Goal: Transaction & Acquisition: Purchase product/service

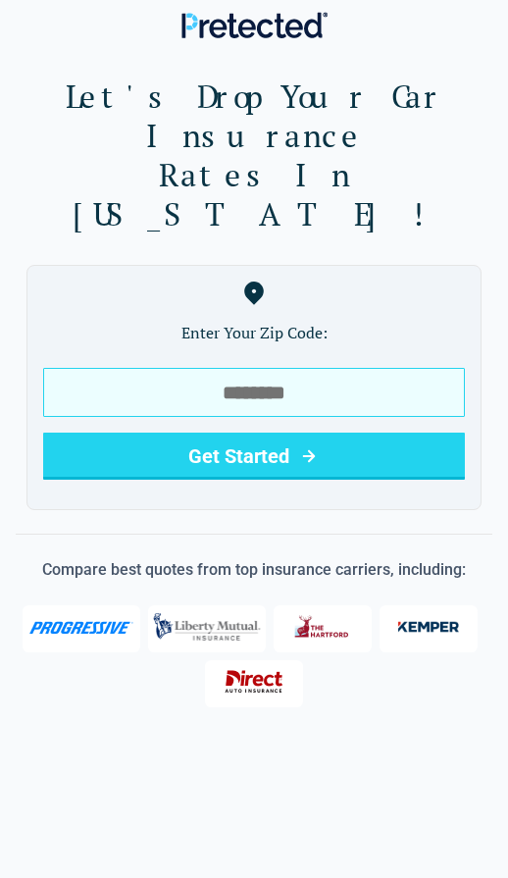
click at [87, 368] on input "tel" at bounding box center [254, 392] width 422 height 49
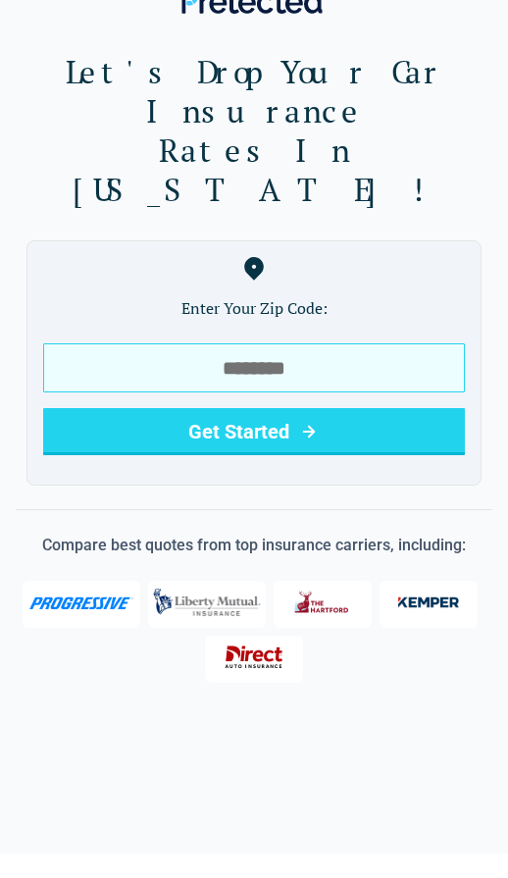
type input "*****"
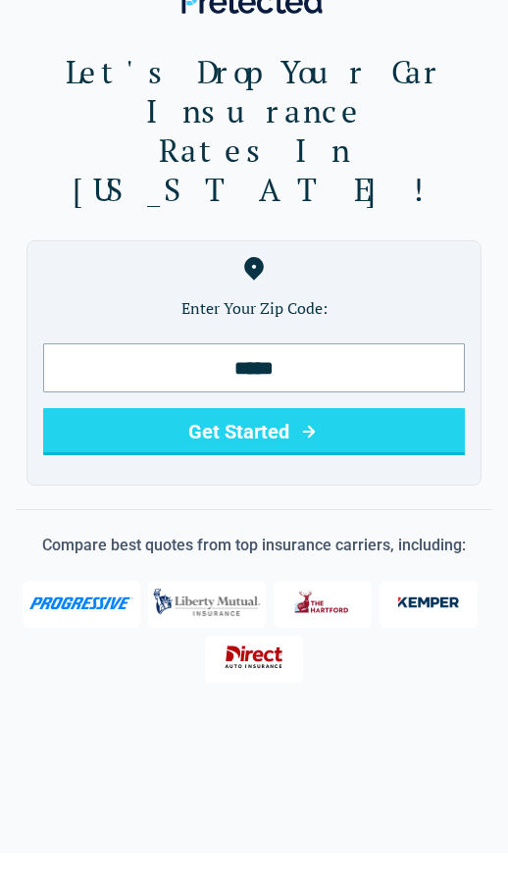
scroll to position [25, 0]
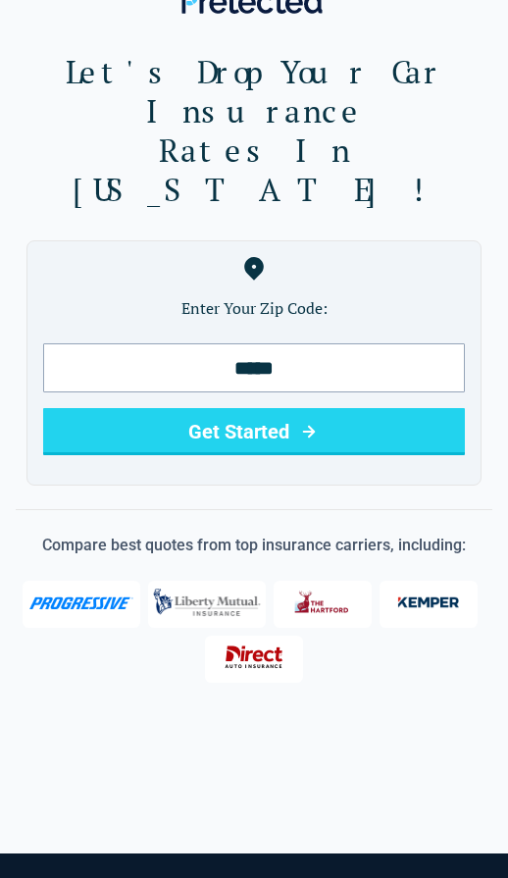
click at [96, 408] on button "Get Started" at bounding box center [254, 431] width 422 height 47
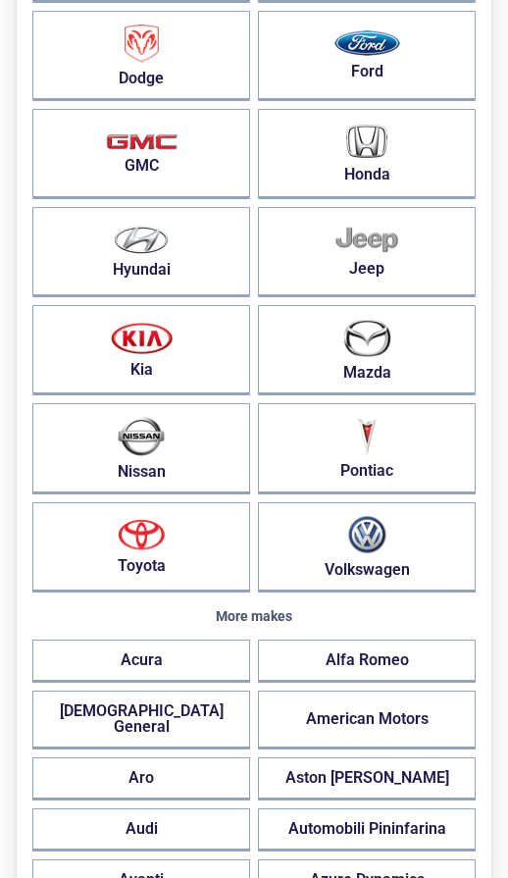
scroll to position [377, 0]
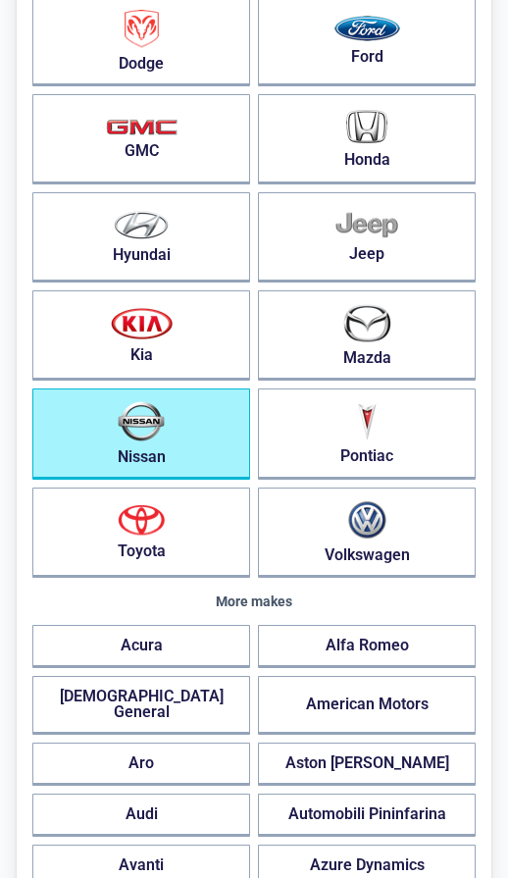
click at [127, 437] on img "button" at bounding box center [141, 421] width 47 height 40
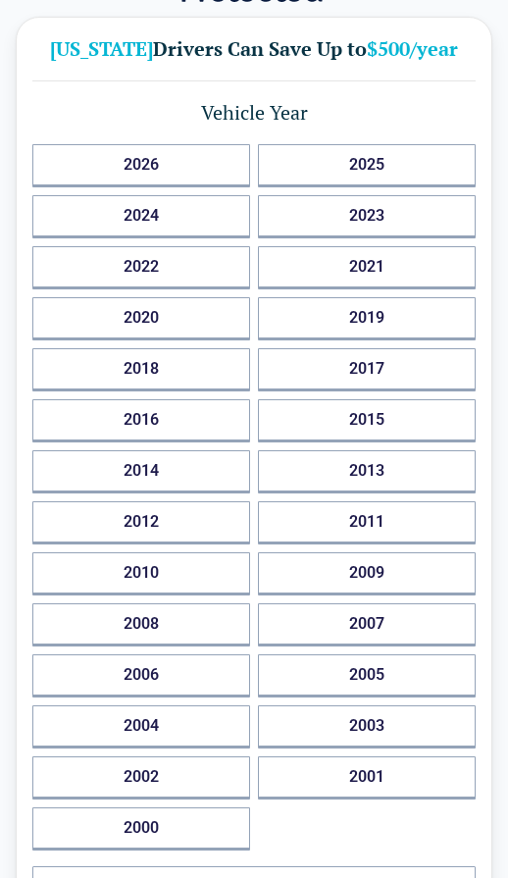
scroll to position [36, 0]
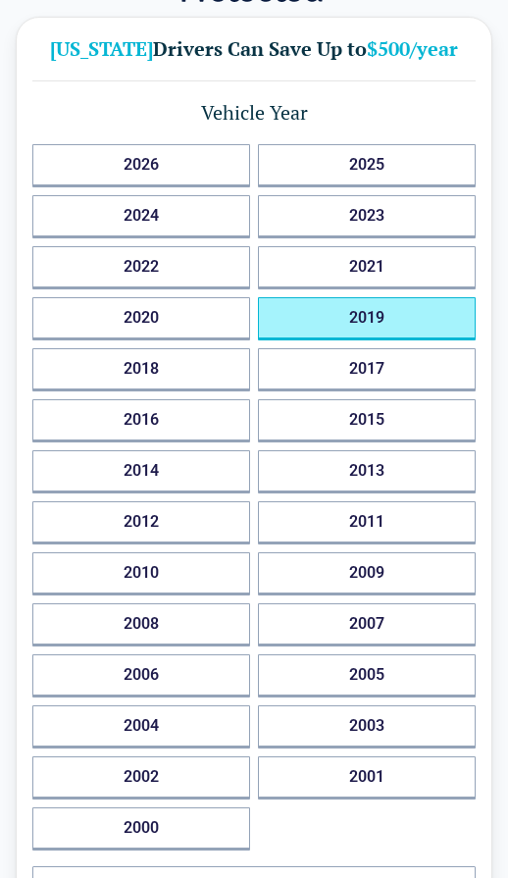
click at [406, 312] on button "2019" at bounding box center [367, 318] width 218 height 43
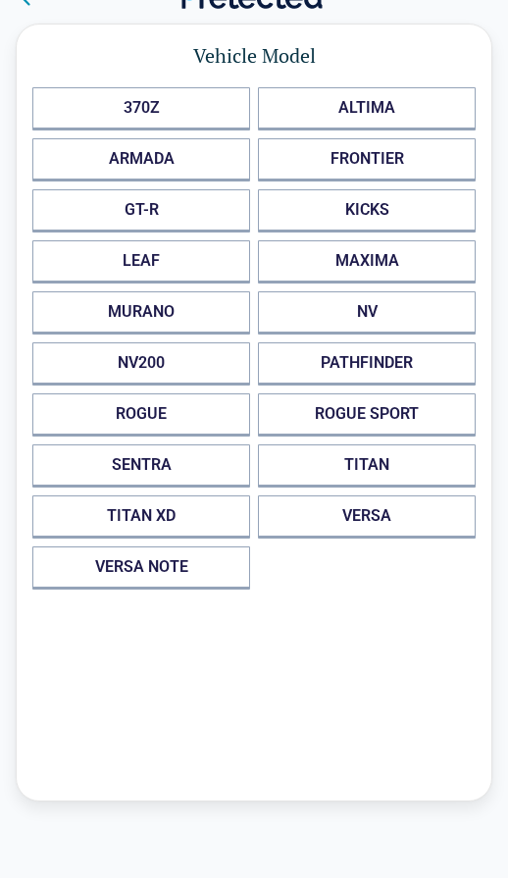
scroll to position [0, 0]
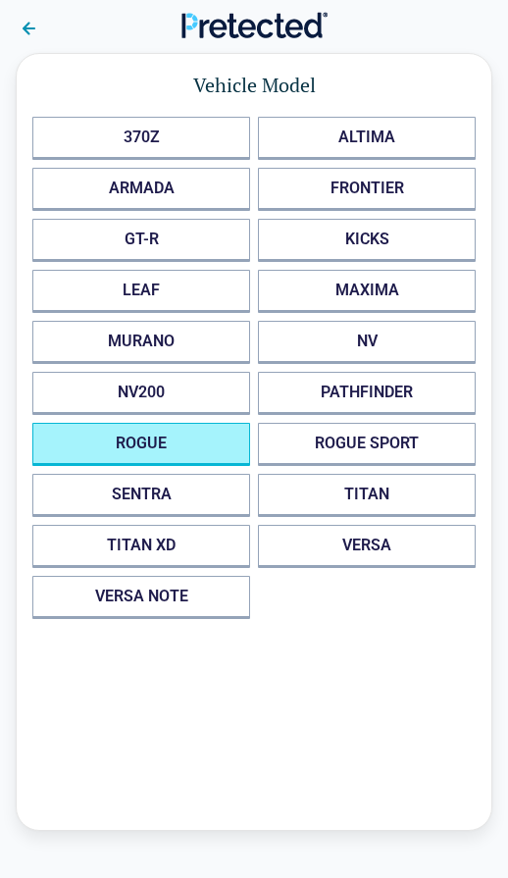
click at [109, 441] on button "ROGUE" at bounding box center [141, 444] width 218 height 43
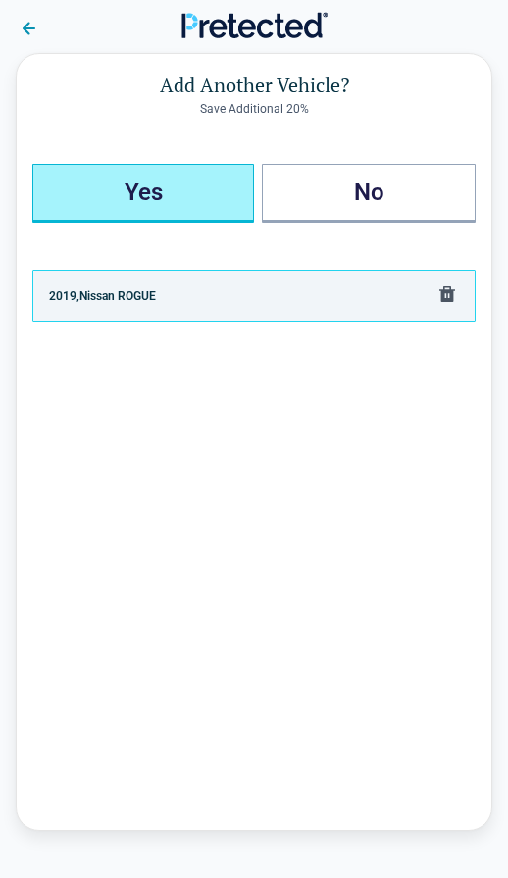
click at [188, 199] on button "Yes" at bounding box center [143, 193] width 222 height 59
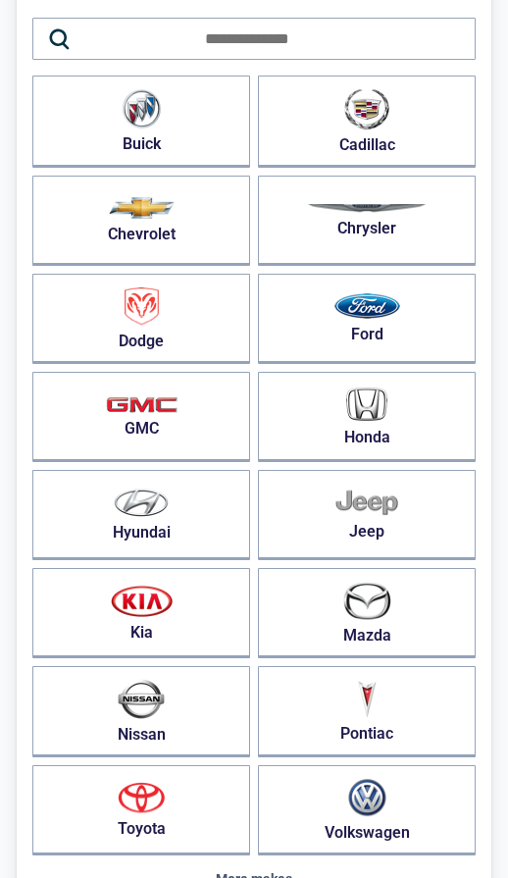
scroll to position [114, 0]
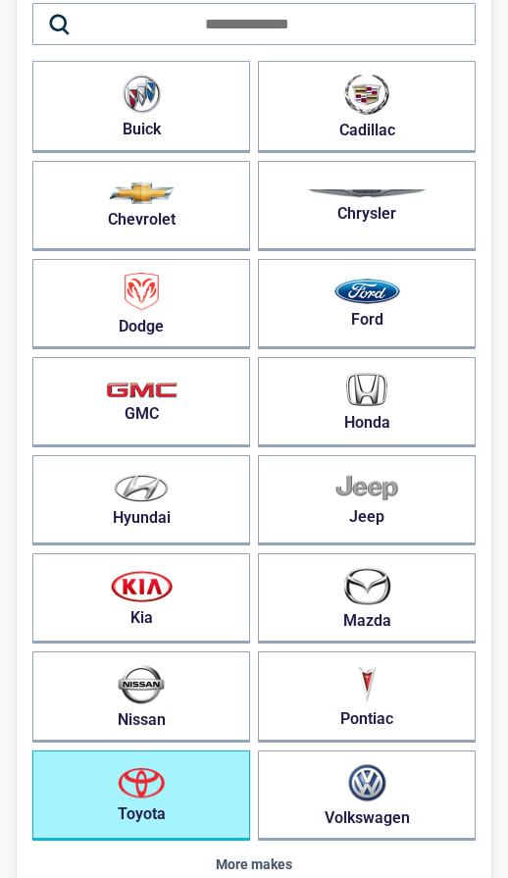
click at [164, 783] on img "button" at bounding box center [141, 782] width 47 height 31
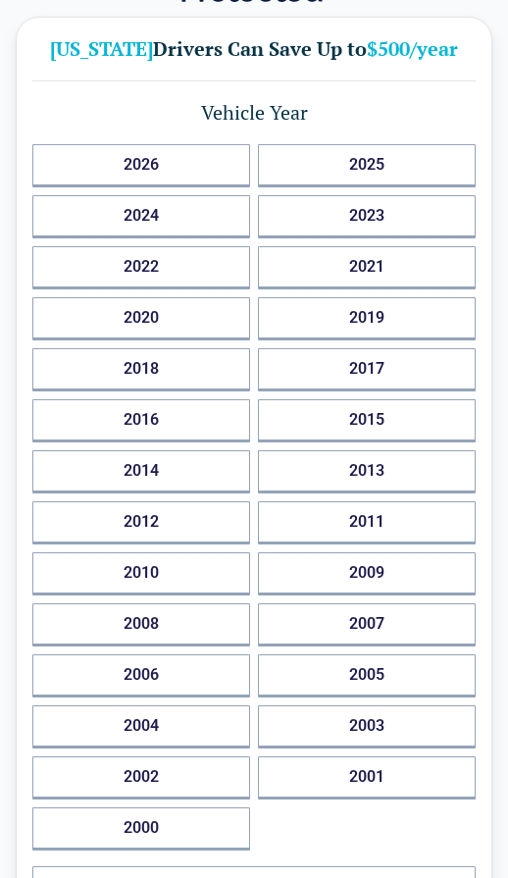
scroll to position [36, 0]
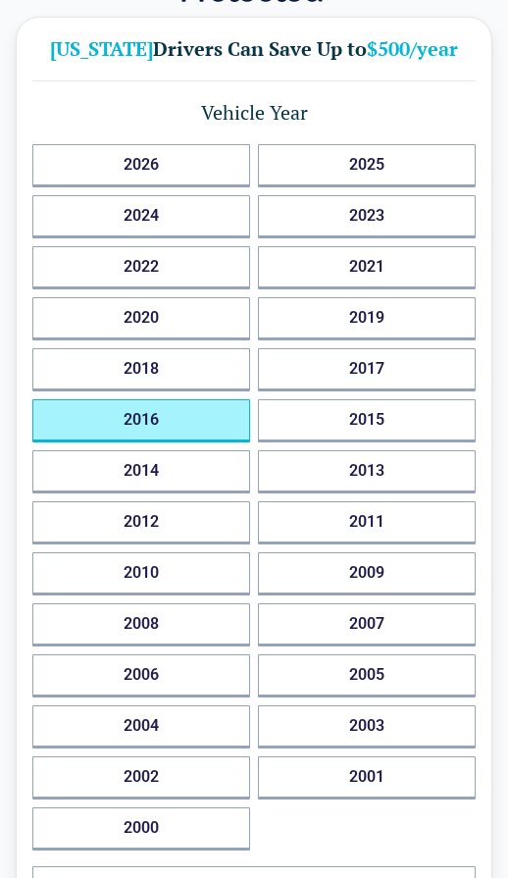
click at [209, 417] on button "2016" at bounding box center [141, 420] width 218 height 43
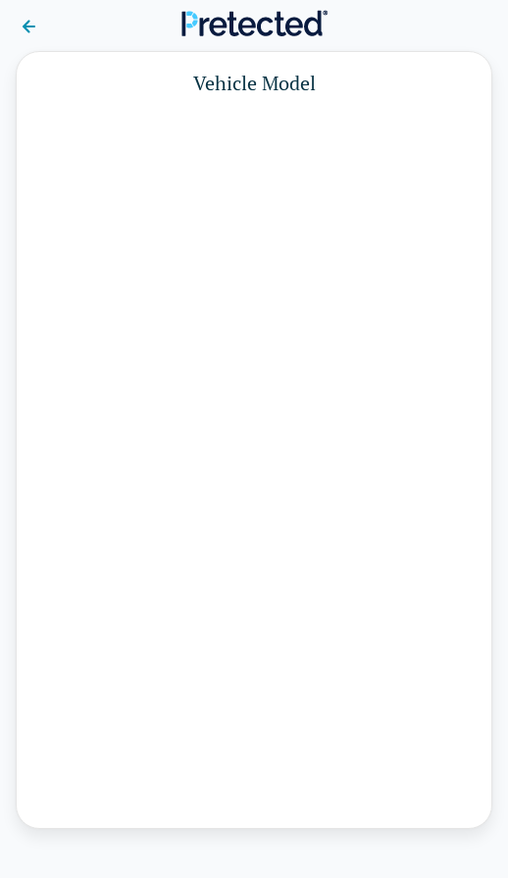
scroll to position [0, 0]
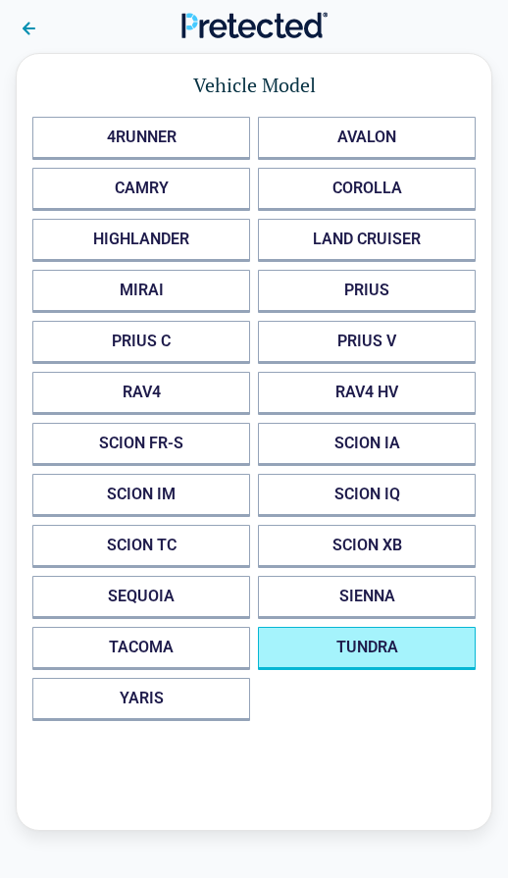
click at [393, 647] on button "TUNDRA" at bounding box center [367, 648] width 218 height 43
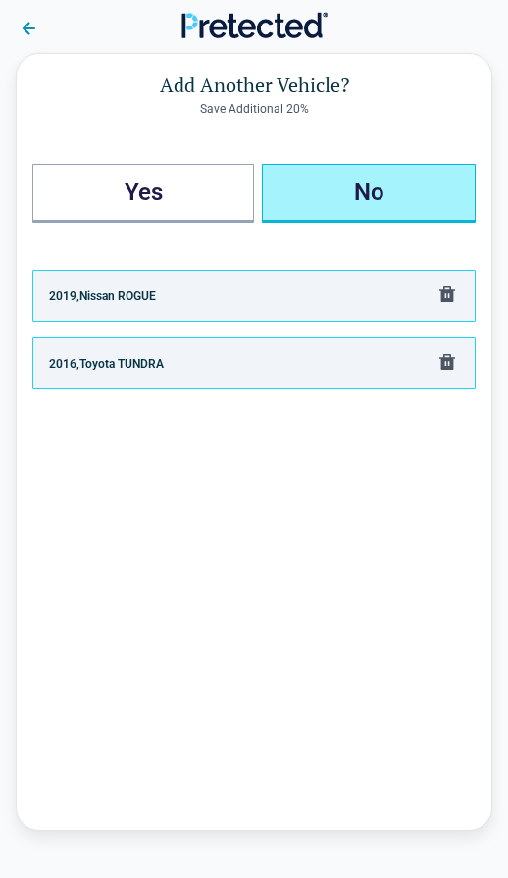
click at [426, 197] on button "No" at bounding box center [369, 193] width 214 height 59
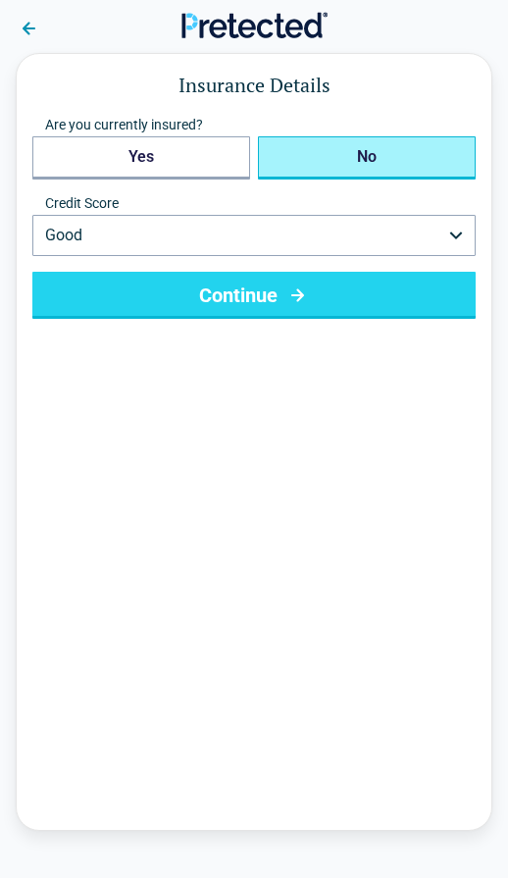
click at [416, 158] on button "No" at bounding box center [367, 157] width 218 height 43
click at [445, 240] on button "Good" at bounding box center [253, 235] width 443 height 41
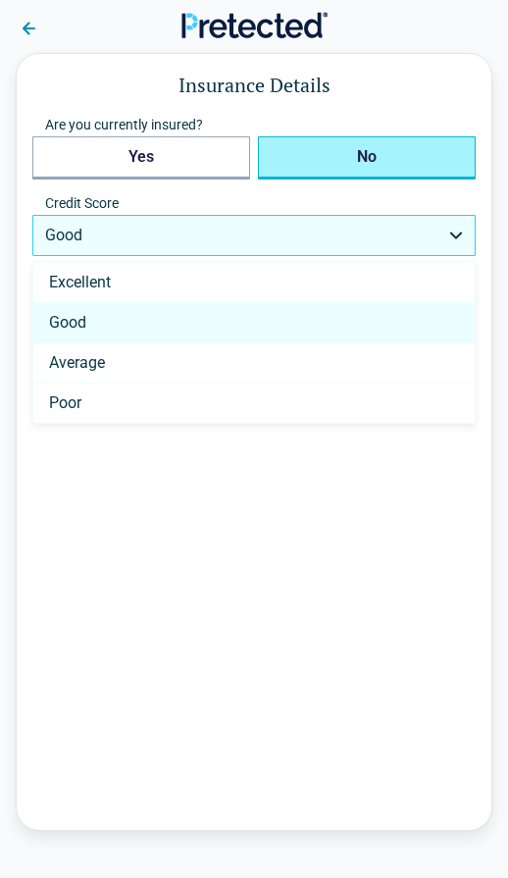
click at [200, 399] on div "Poor" at bounding box center [253, 402] width 441 height 39
select select "****"
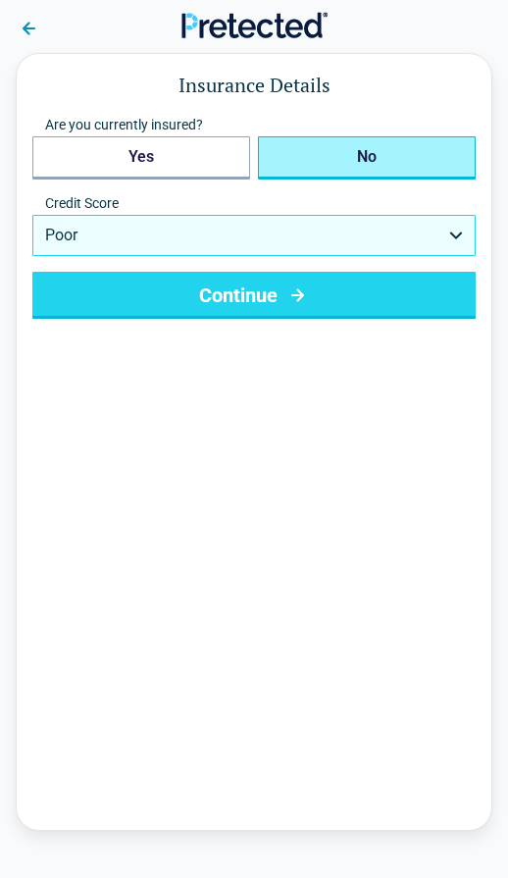
click at [397, 304] on button "Continue" at bounding box center [253, 295] width 443 height 47
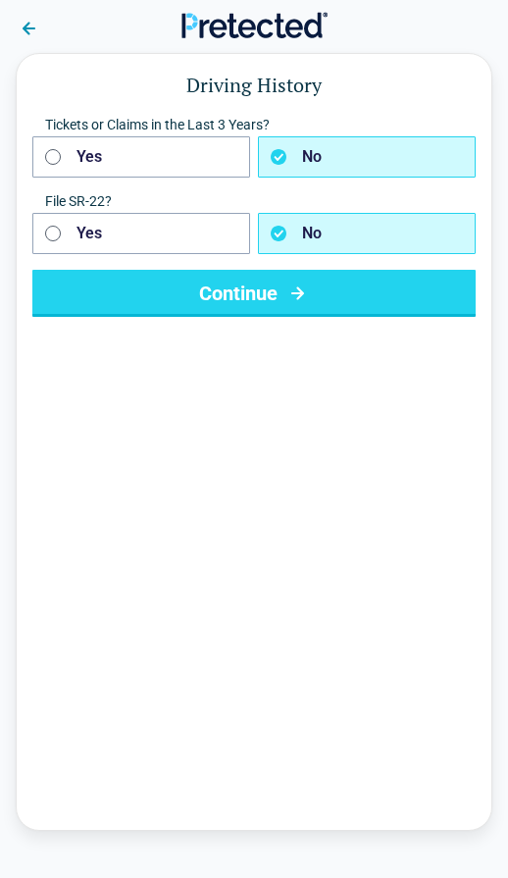
click at [443, 297] on button "Continue" at bounding box center [253, 293] width 443 height 47
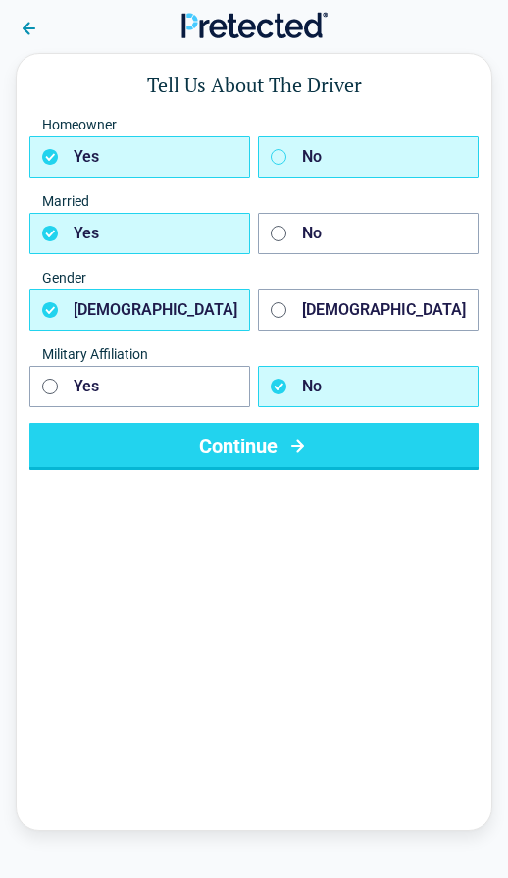
click at [455, 160] on button "No" at bounding box center [368, 156] width 221 height 41
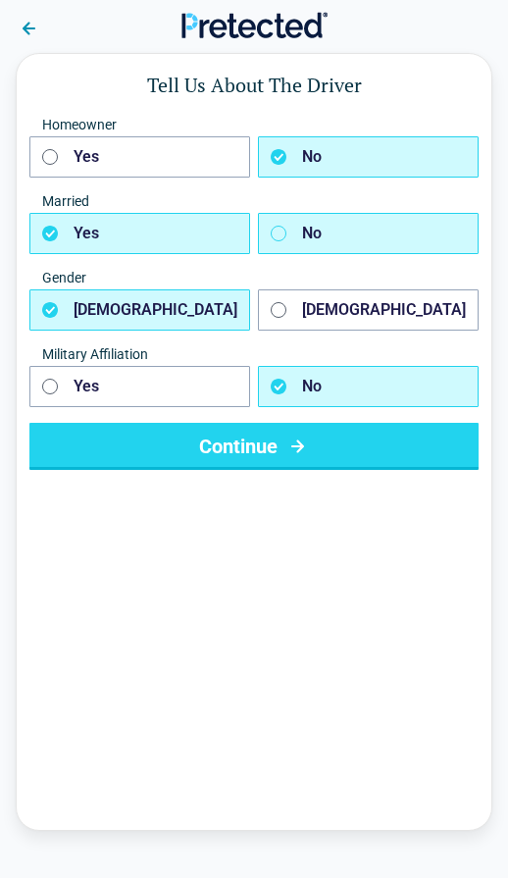
click at [419, 223] on button "No" at bounding box center [368, 233] width 221 height 41
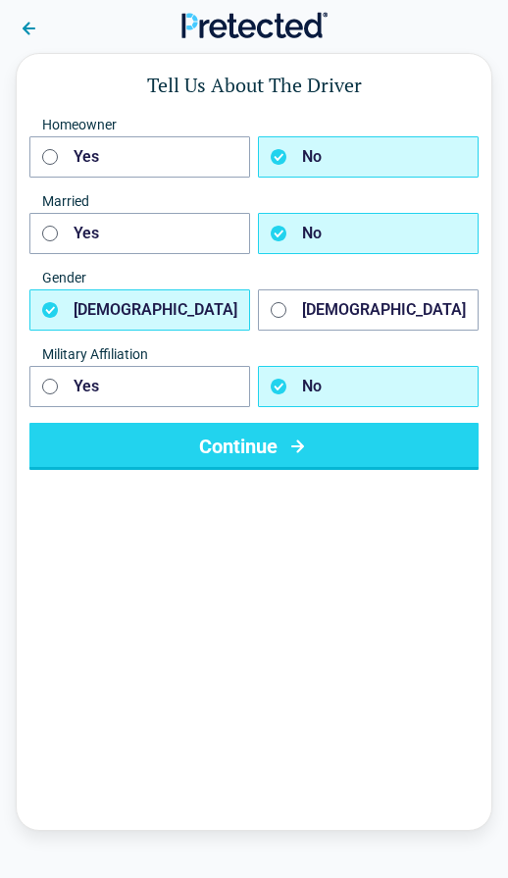
click at [370, 308] on button "Female" at bounding box center [368, 309] width 221 height 41
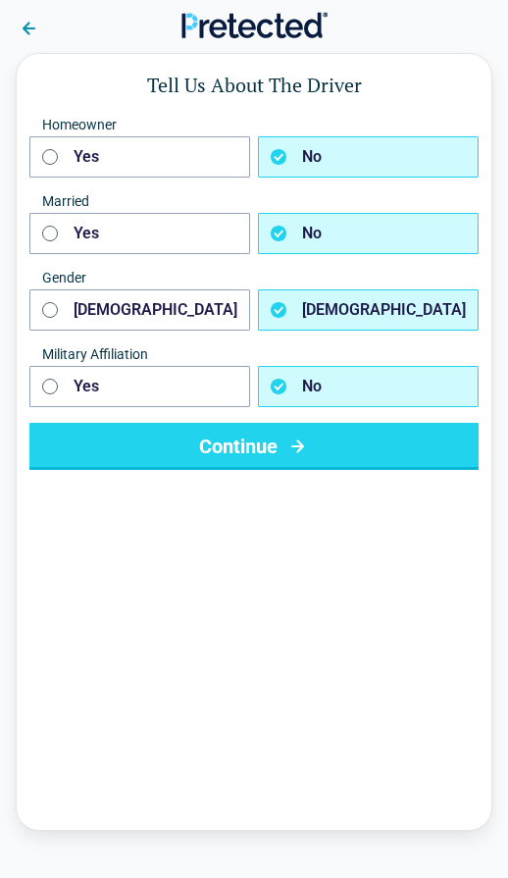
click at [414, 443] on button "Continue" at bounding box center [253, 446] width 449 height 47
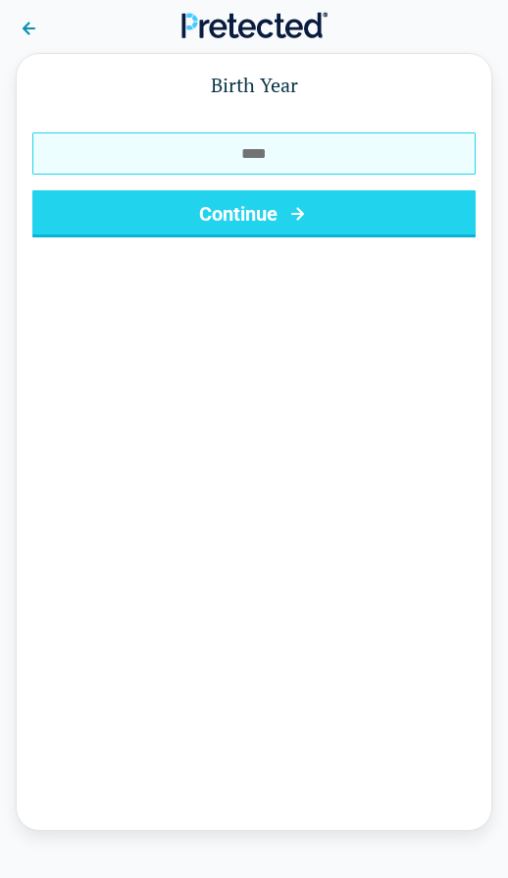
click at [68, 158] on input "Birth Year" at bounding box center [253, 153] width 443 height 42
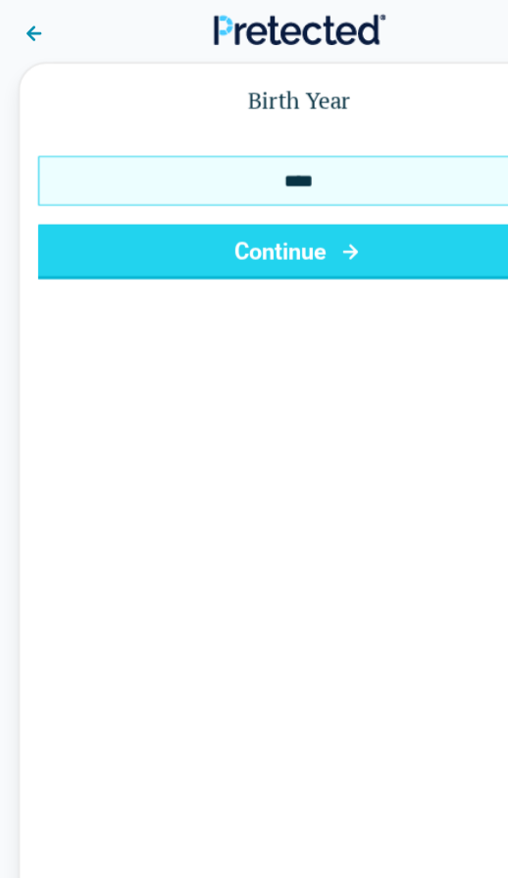
type input "****"
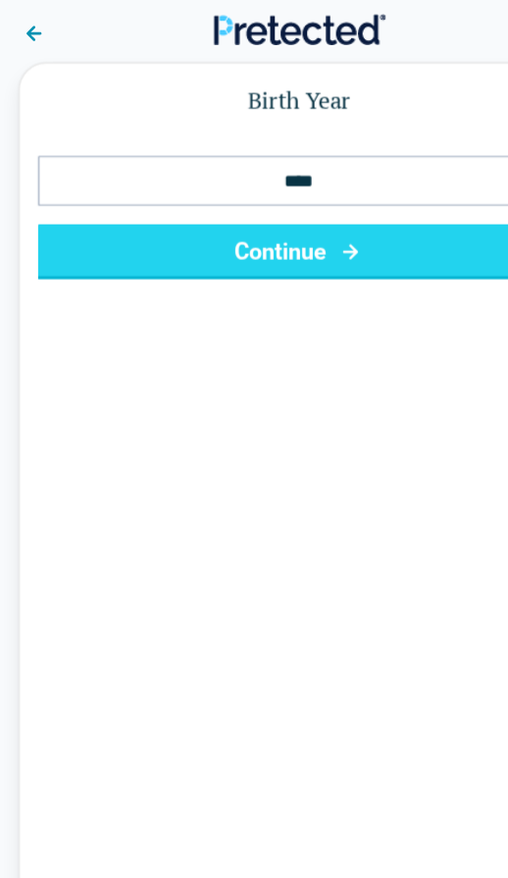
click at [79, 209] on button "Continue" at bounding box center [253, 213] width 443 height 47
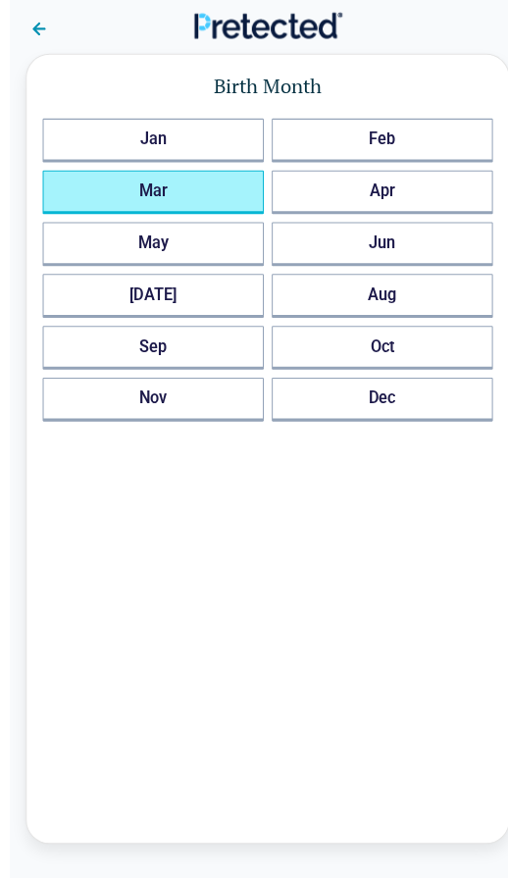
click at [127, 188] on button "Mar" at bounding box center [141, 189] width 218 height 43
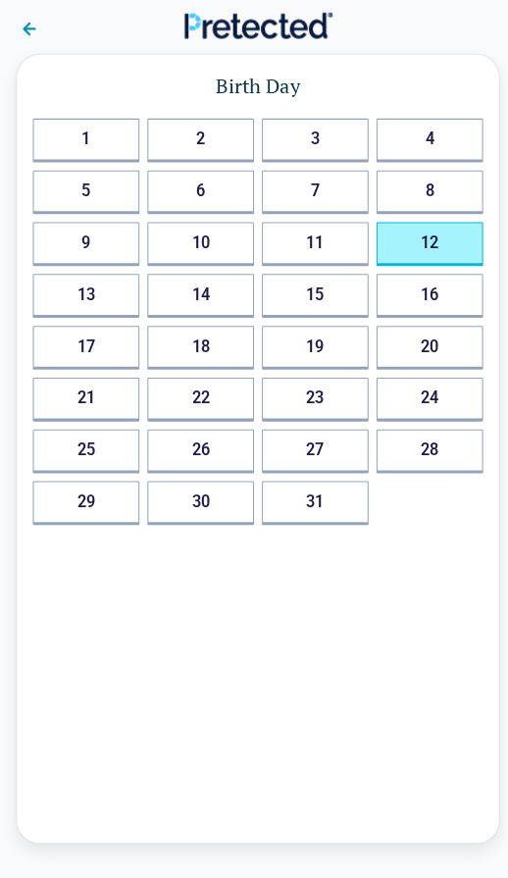
click at [417, 241] on button "12" at bounding box center [423, 240] width 105 height 43
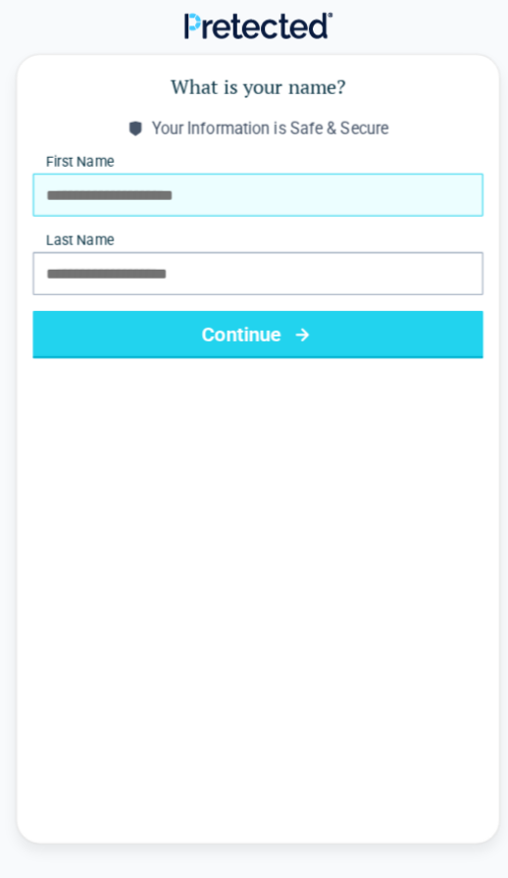
click at [67, 203] on input "First Name" at bounding box center [253, 192] width 443 height 42
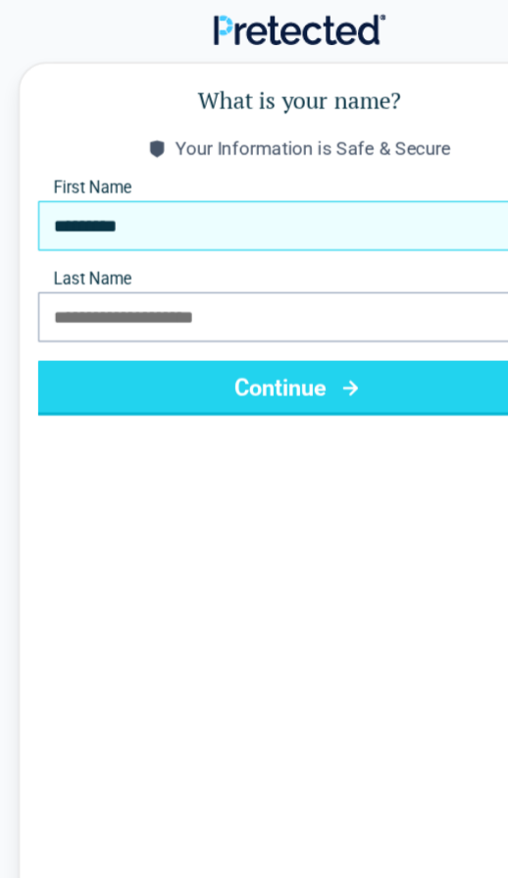
type input "********"
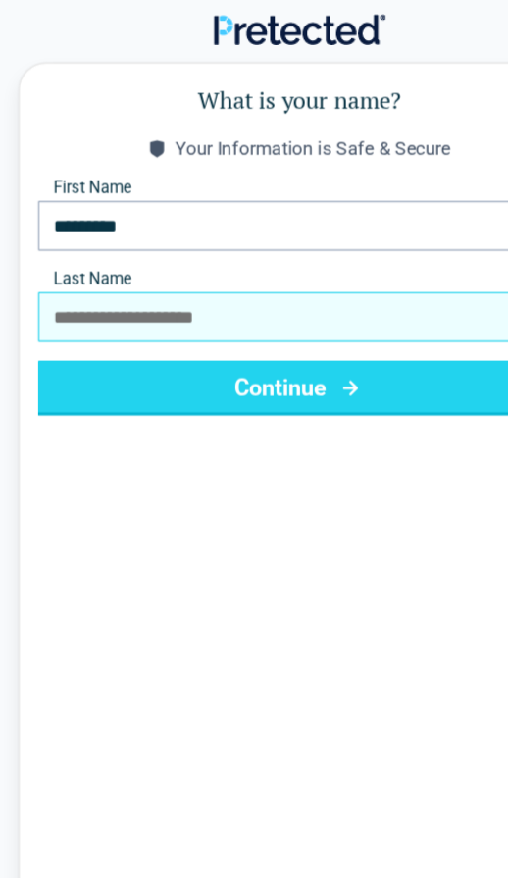
click at [70, 274] on input "Last Name" at bounding box center [253, 269] width 443 height 42
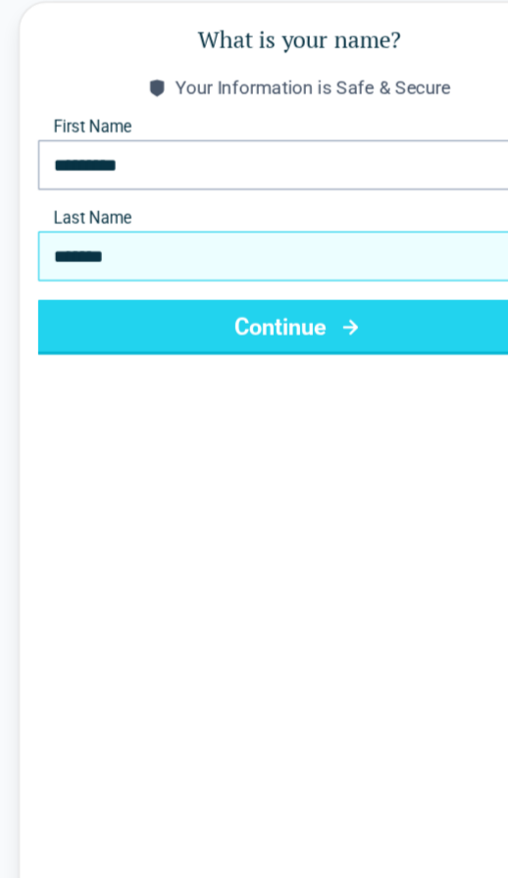
type input "******"
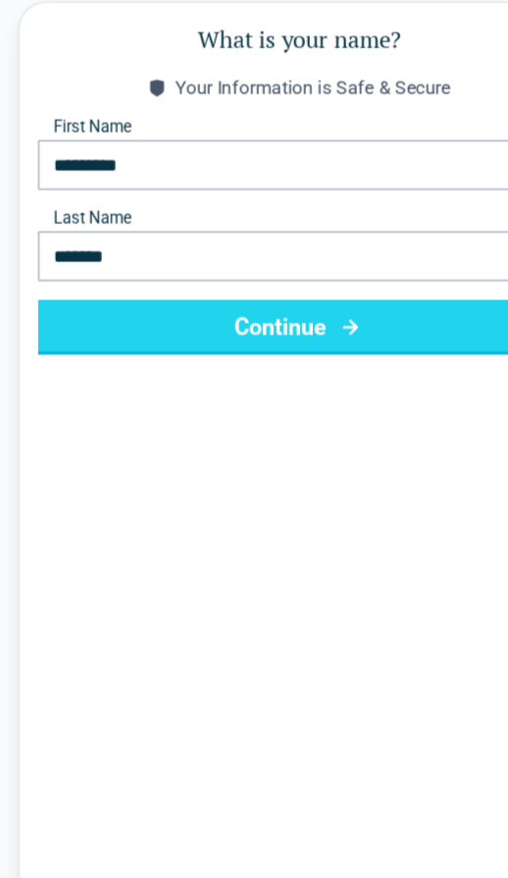
click at [68, 306] on button "Continue" at bounding box center [253, 329] width 443 height 47
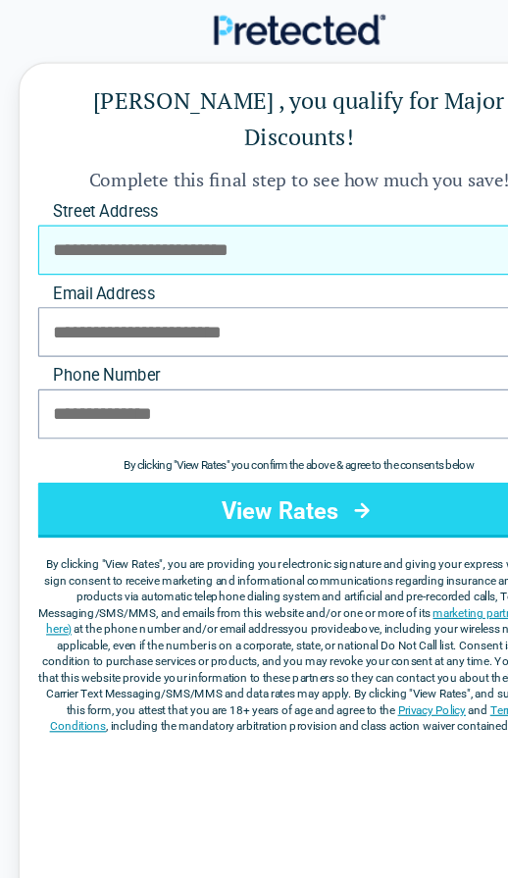
click at [64, 196] on input "Street Address" at bounding box center [253, 212] width 443 height 42
type input "**********"
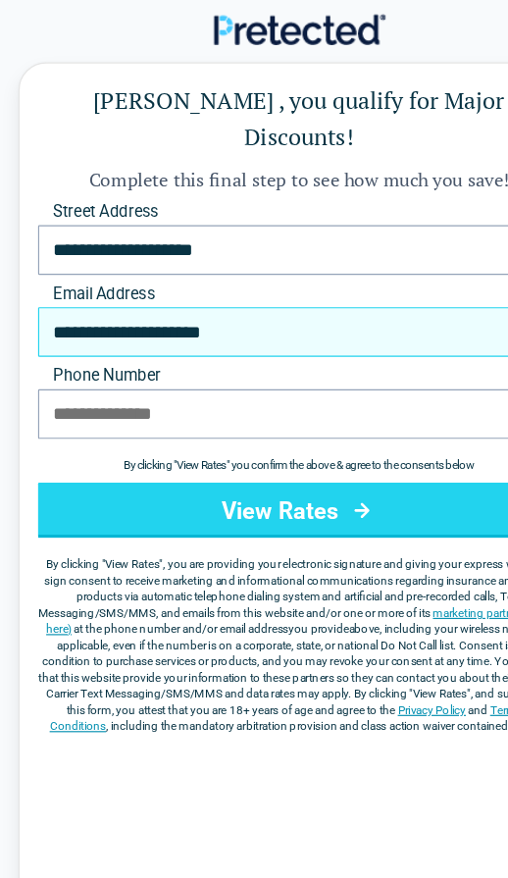
type input "**********"
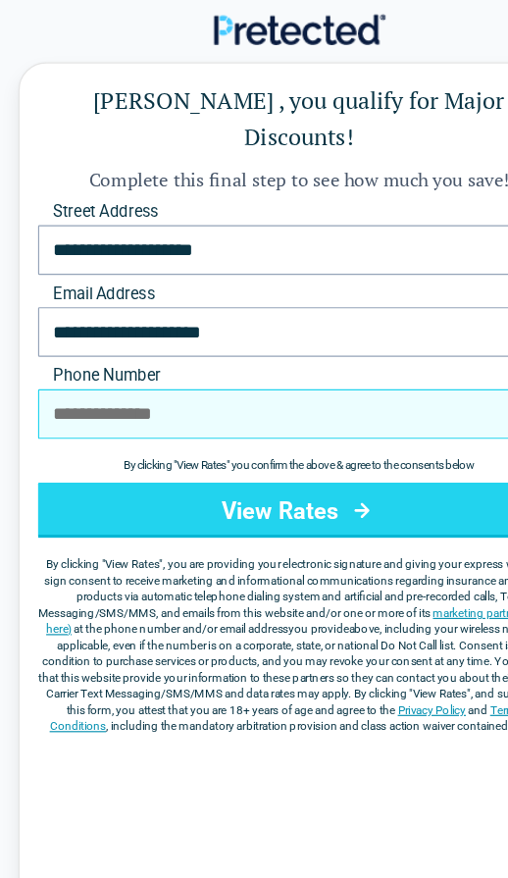
click at [70, 335] on input "Phone Number" at bounding box center [253, 351] width 443 height 42
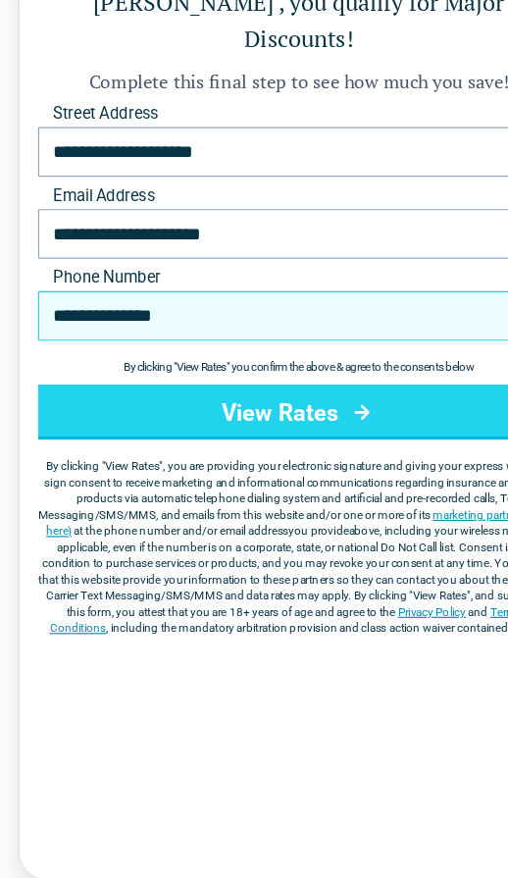
type input "**********"
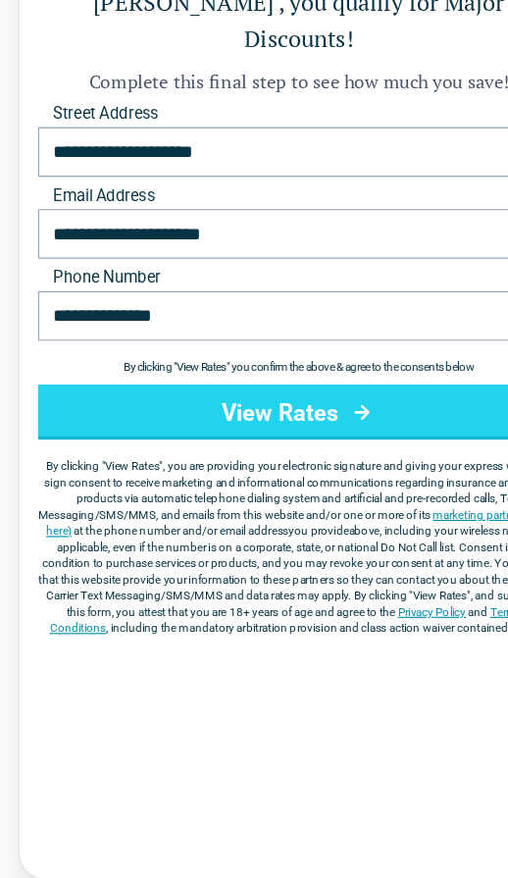
click at [381, 410] on button "View Rates" at bounding box center [253, 433] width 443 height 47
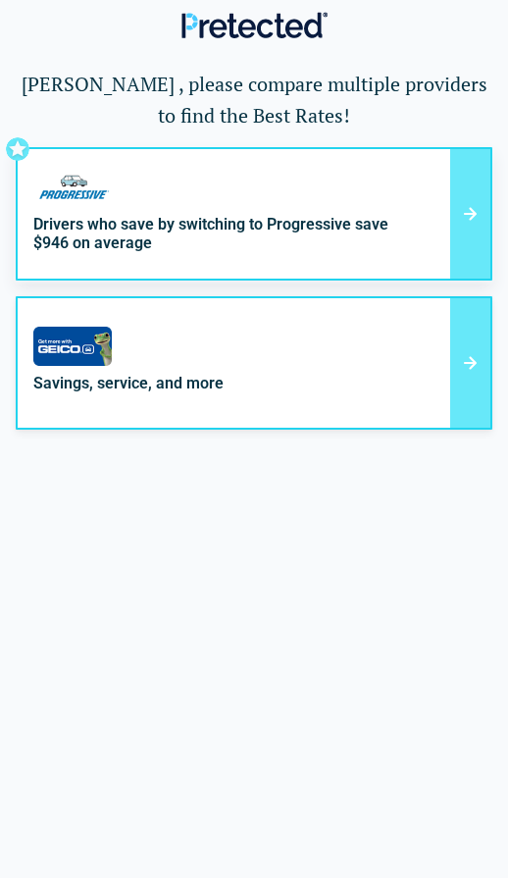
click at [490, 393] on div "Savings, service, and more Get discounts for car safety features, good driving …" at bounding box center [254, 362] width 477 height 133
